Goal: Information Seeking & Learning: Find specific fact

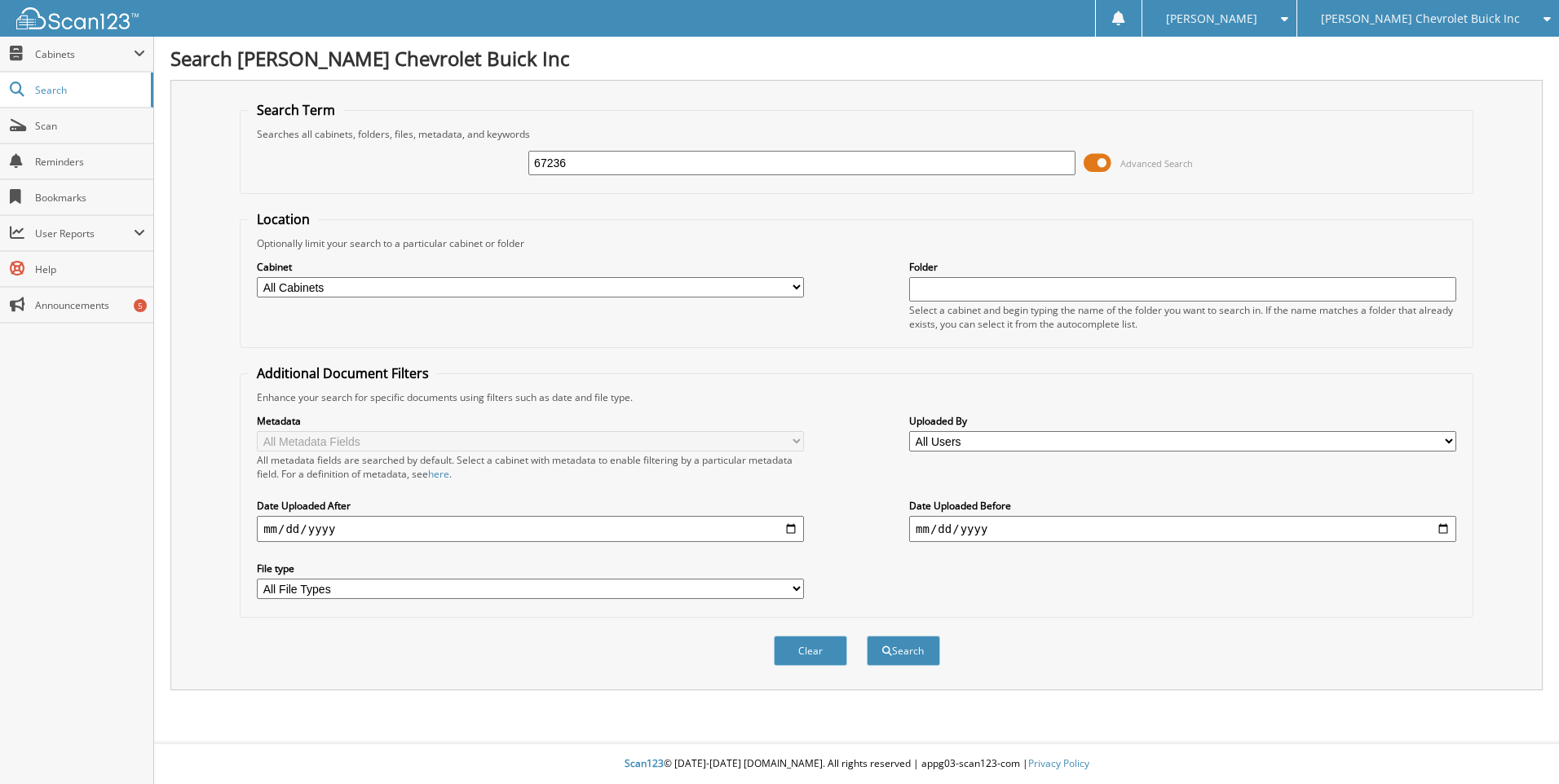
type input "67236"
click at [867, 636] on button "Search" at bounding box center [903, 651] width 74 height 30
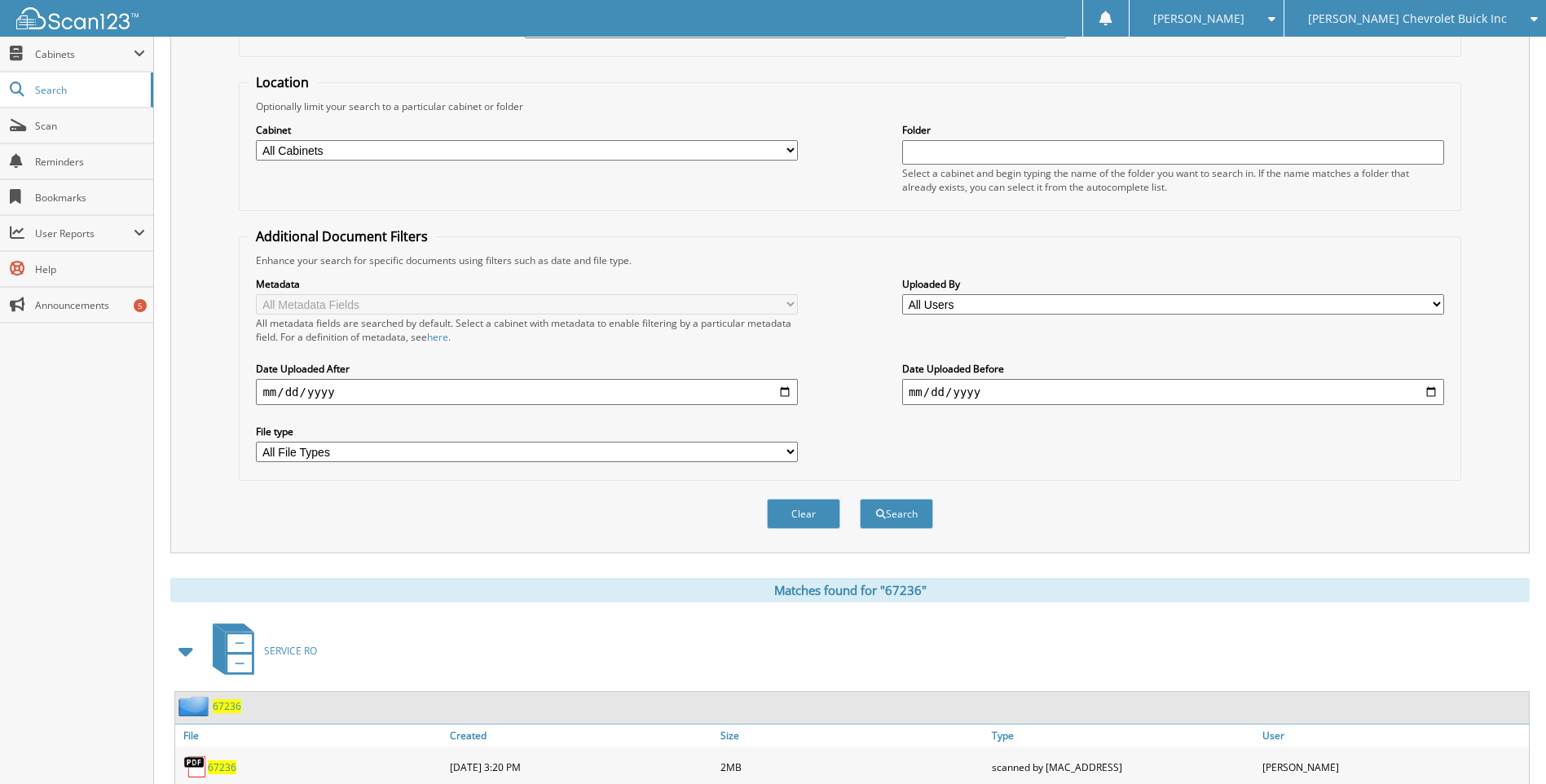
scroll to position [231, 0]
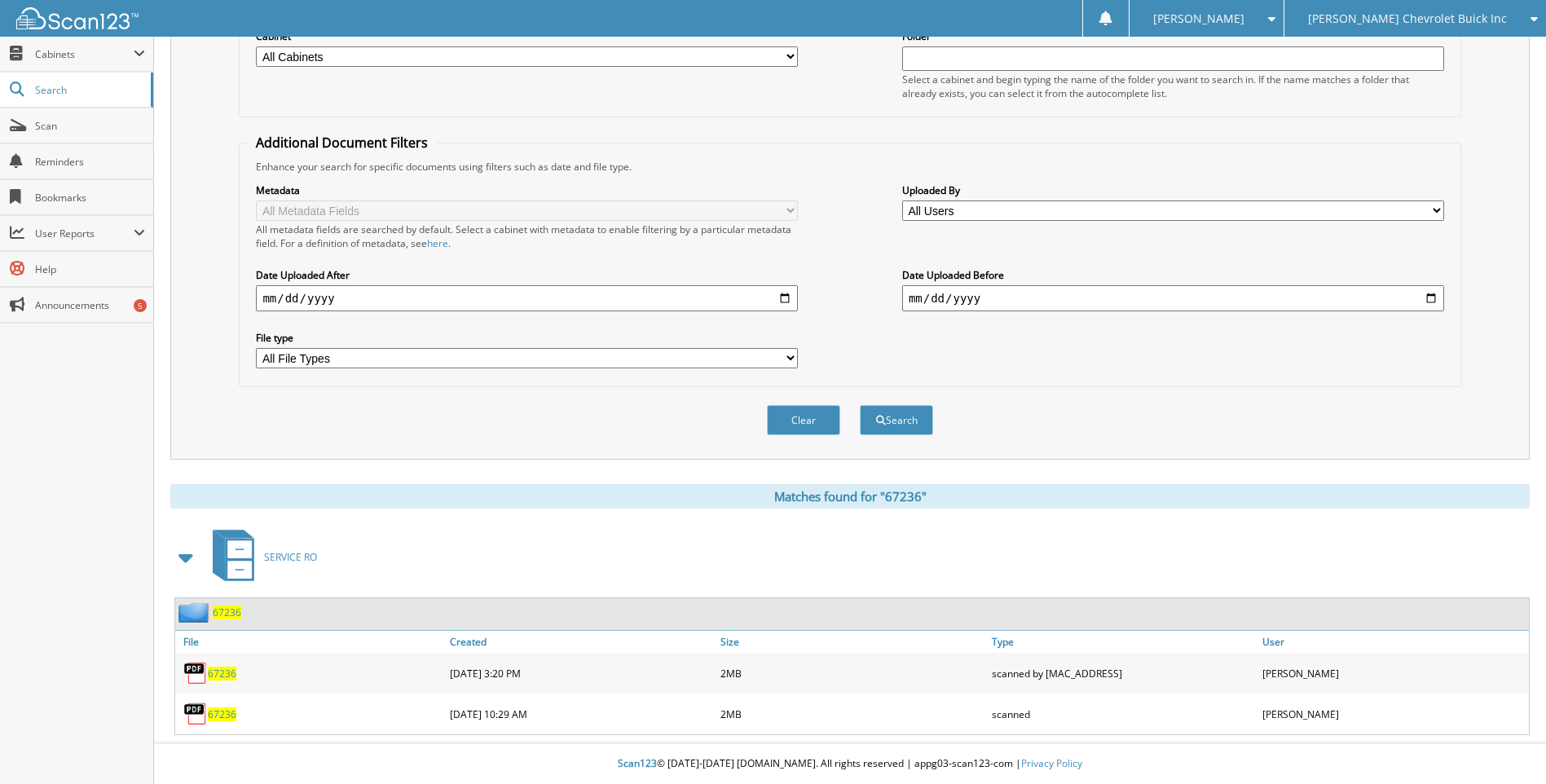
click at [220, 714] on span "67236" at bounding box center [222, 714] width 28 height 14
